Goal: Find contact information: Find contact information

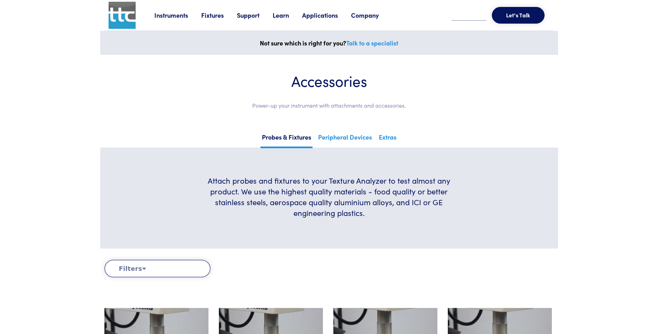
click at [123, 11] on img at bounding box center [122, 15] width 27 height 27
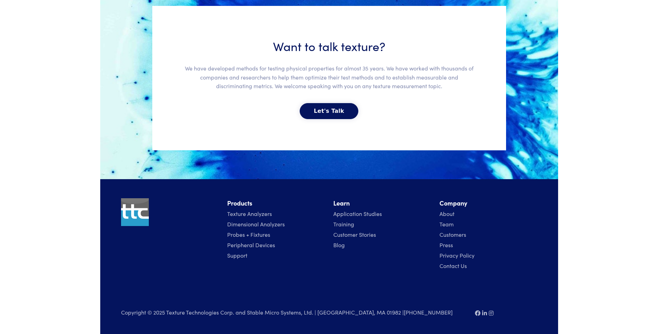
scroll to position [1518, 0]
click at [449, 212] on link "About" at bounding box center [446, 213] width 15 height 8
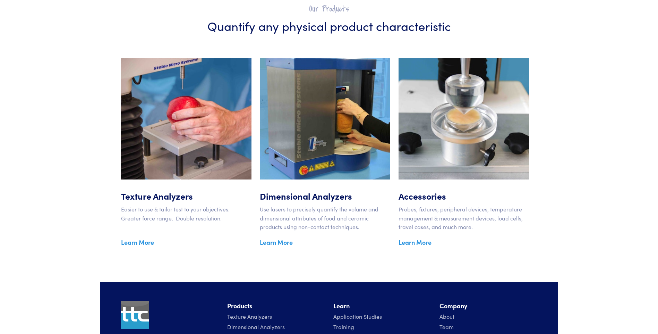
scroll to position [1134, 0]
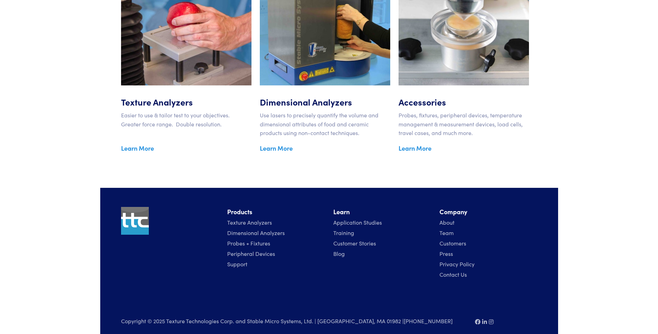
click at [448, 270] on link "Contact Us" at bounding box center [452, 274] width 27 height 8
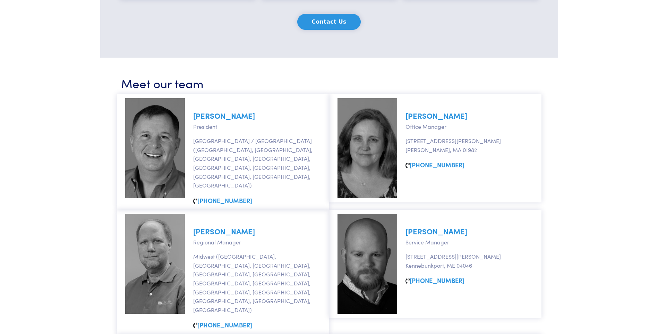
scroll to position [104, 0]
